Goal: Task Accomplishment & Management: Complete application form

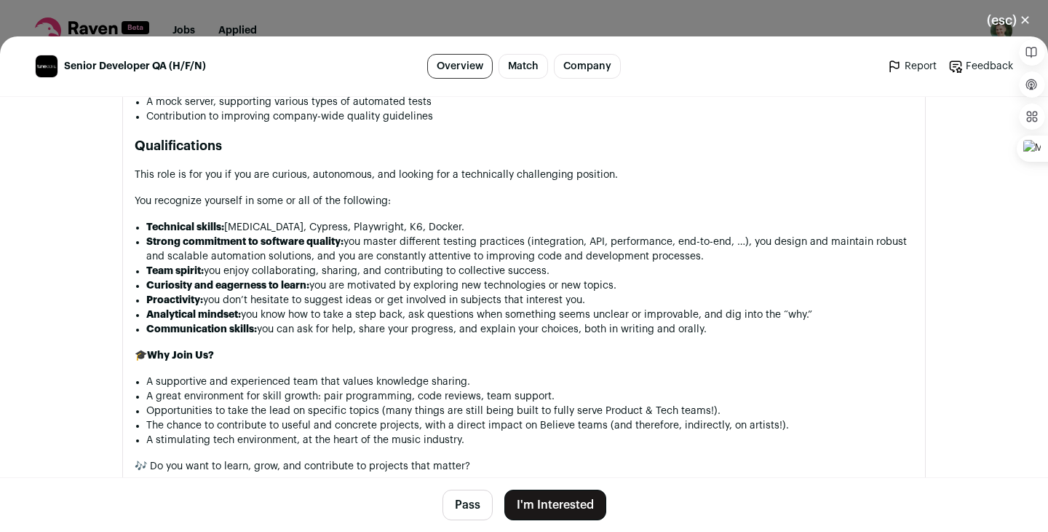
scroll to position [1346, 0]
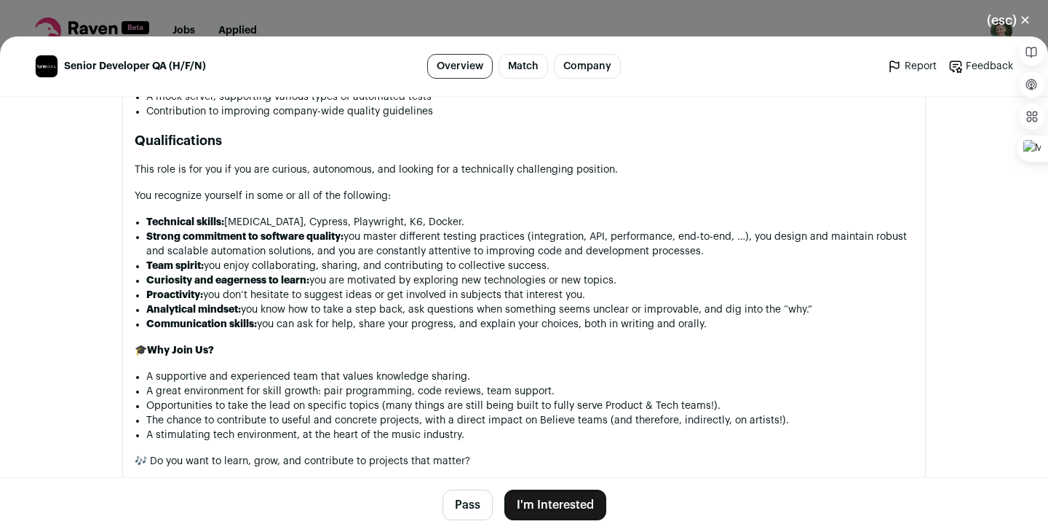
click at [564, 502] on button "I'm Interested" at bounding box center [556, 504] width 102 height 31
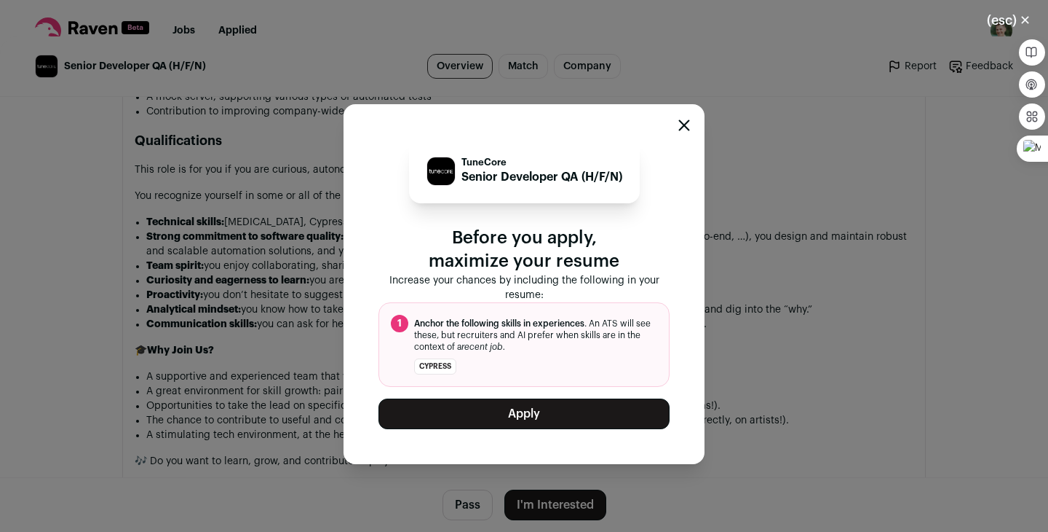
click at [524, 417] on button "Apply" at bounding box center [524, 413] width 291 height 31
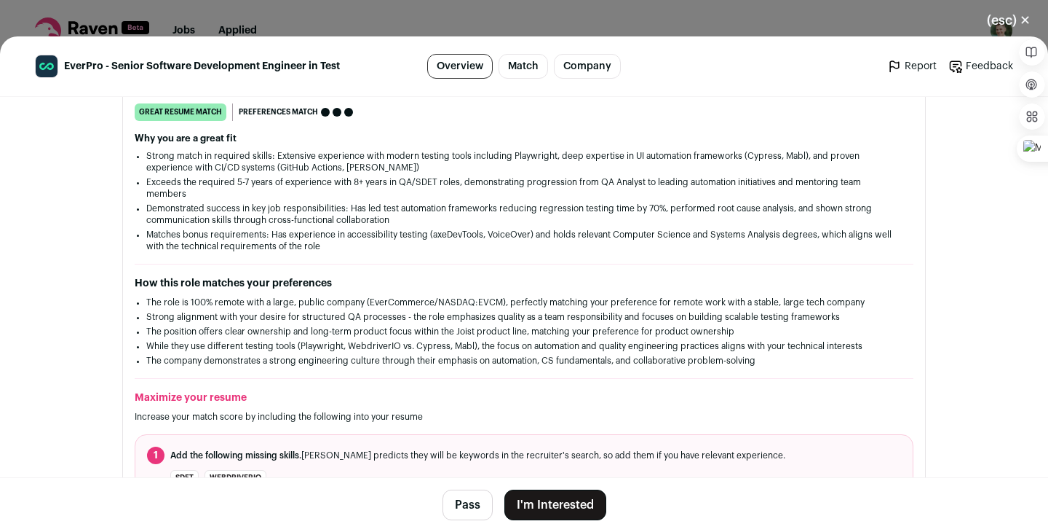
scroll to position [325, 0]
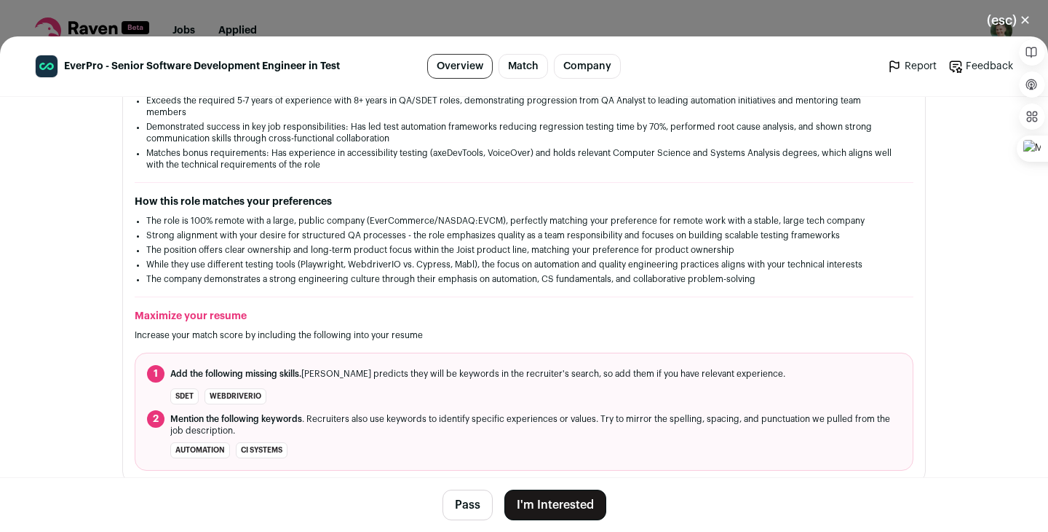
click at [539, 501] on button "I'm Interested" at bounding box center [556, 504] width 102 height 31
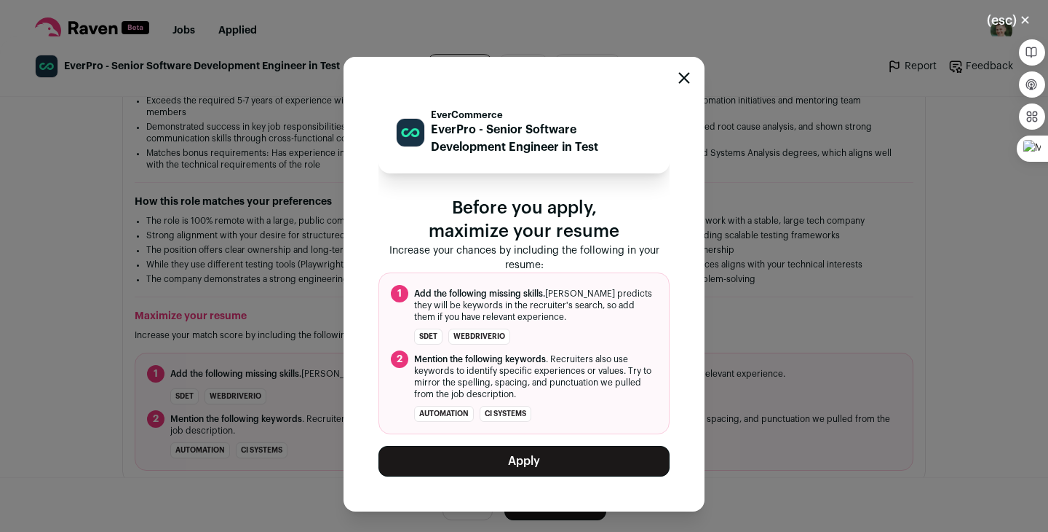
click at [513, 464] on button "Apply" at bounding box center [524, 461] width 291 height 31
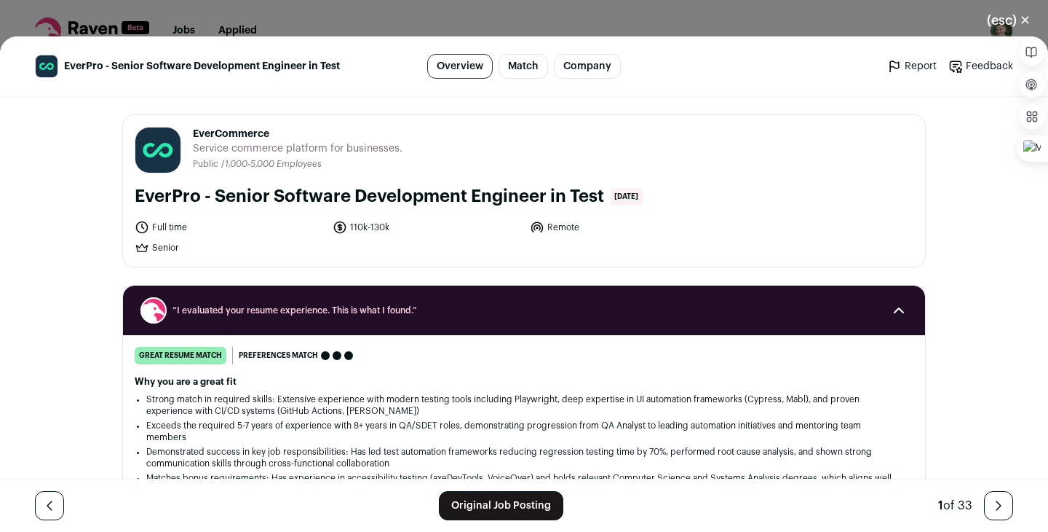
click at [501, 509] on link "Original Job Posting" at bounding box center [501, 505] width 125 height 29
click at [483, 510] on link "Original Job Posting" at bounding box center [501, 505] width 125 height 29
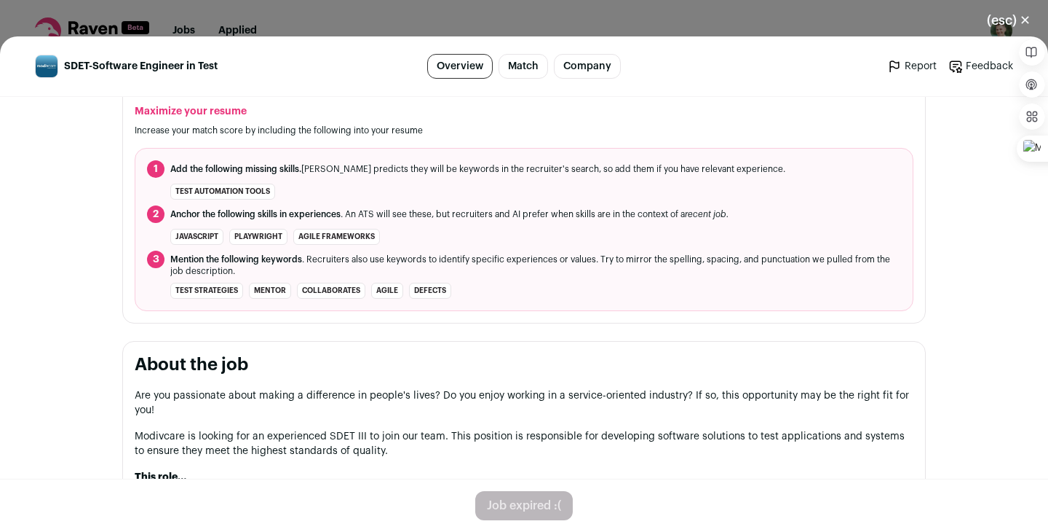
scroll to position [603, 0]
